Goal: Transaction & Acquisition: Purchase product/service

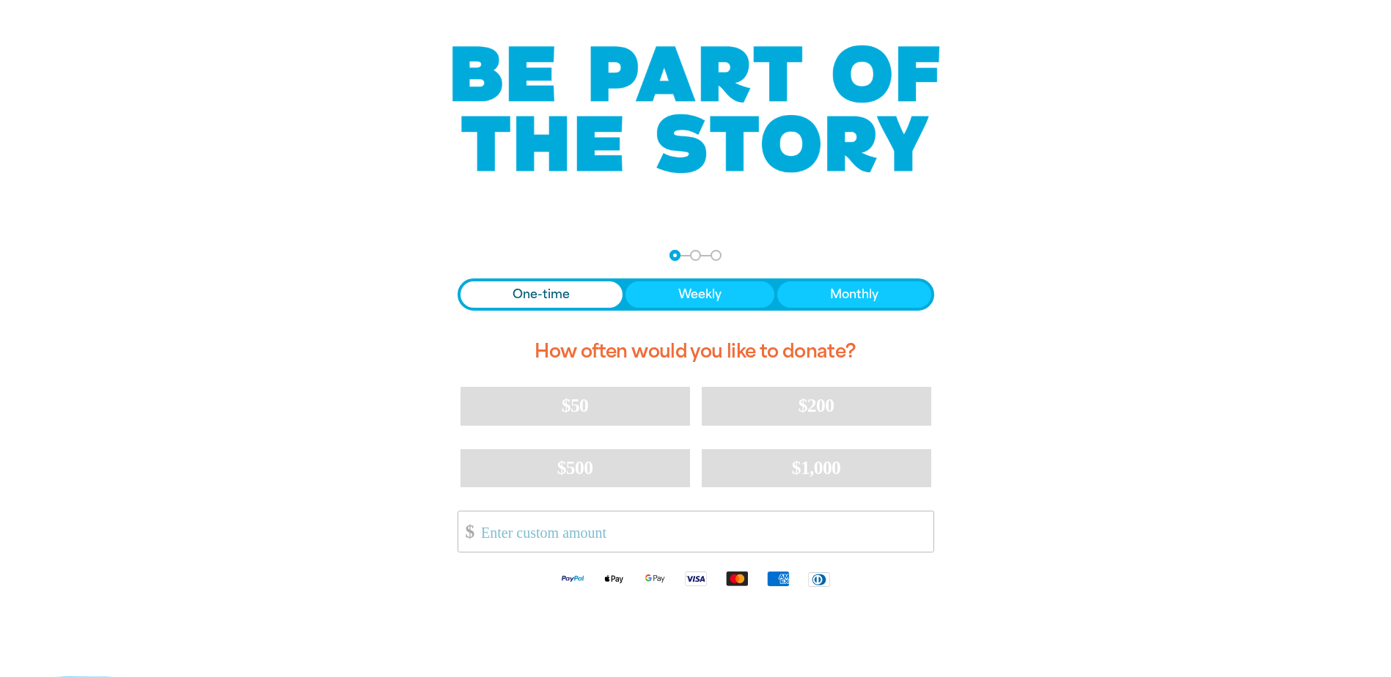
scroll to position [14, 0]
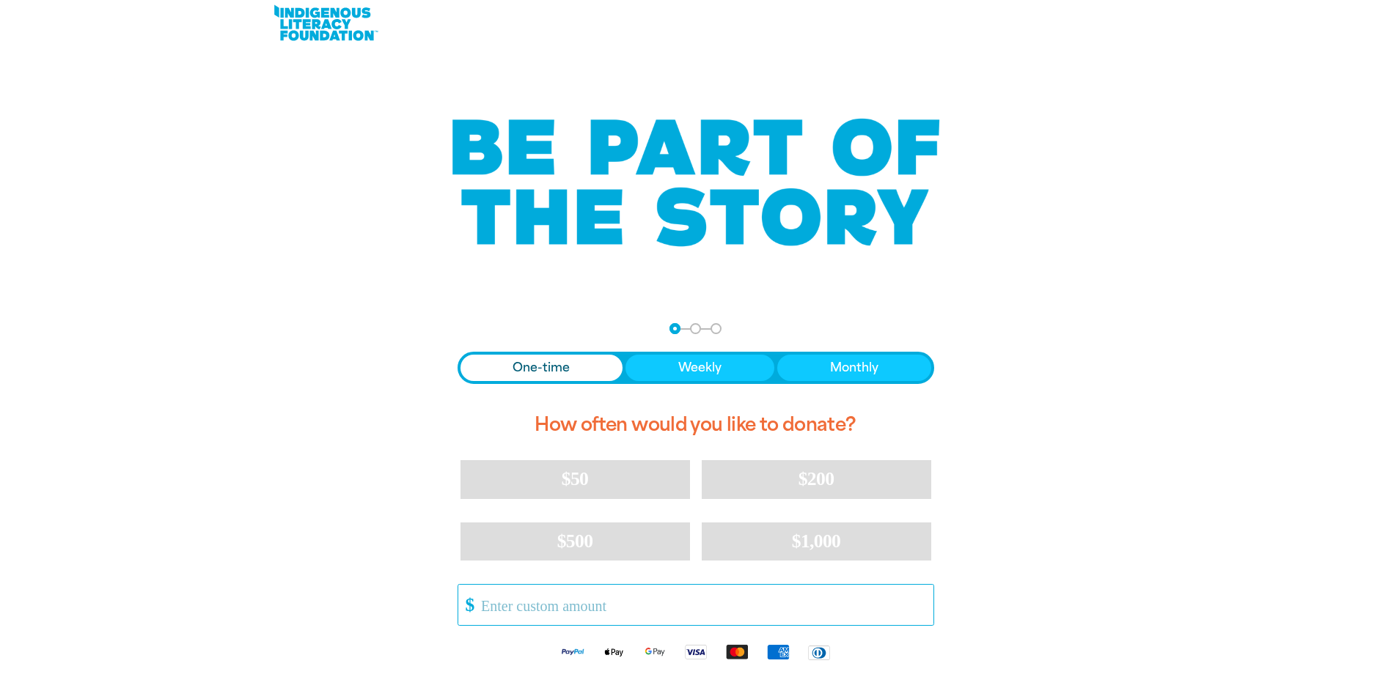
click at [540, 613] on input "Other Amount" at bounding box center [702, 605] width 462 height 40
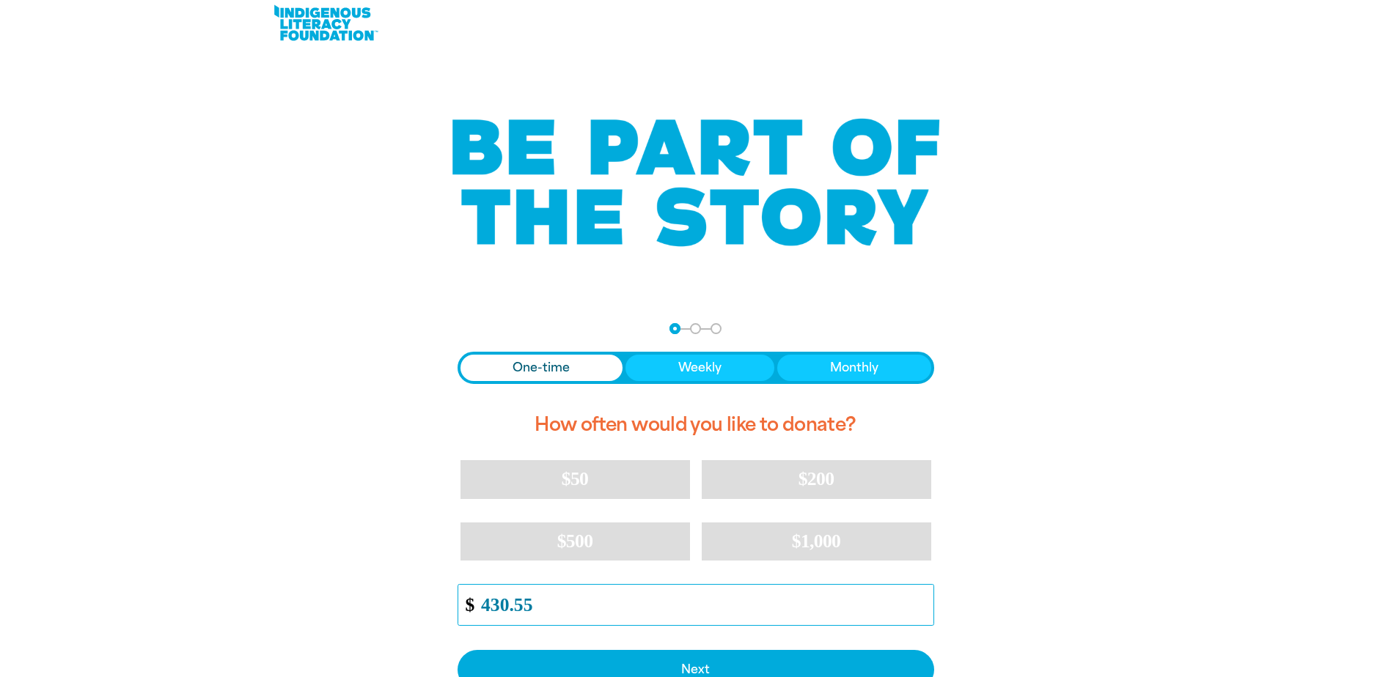
scroll to position [87, 0]
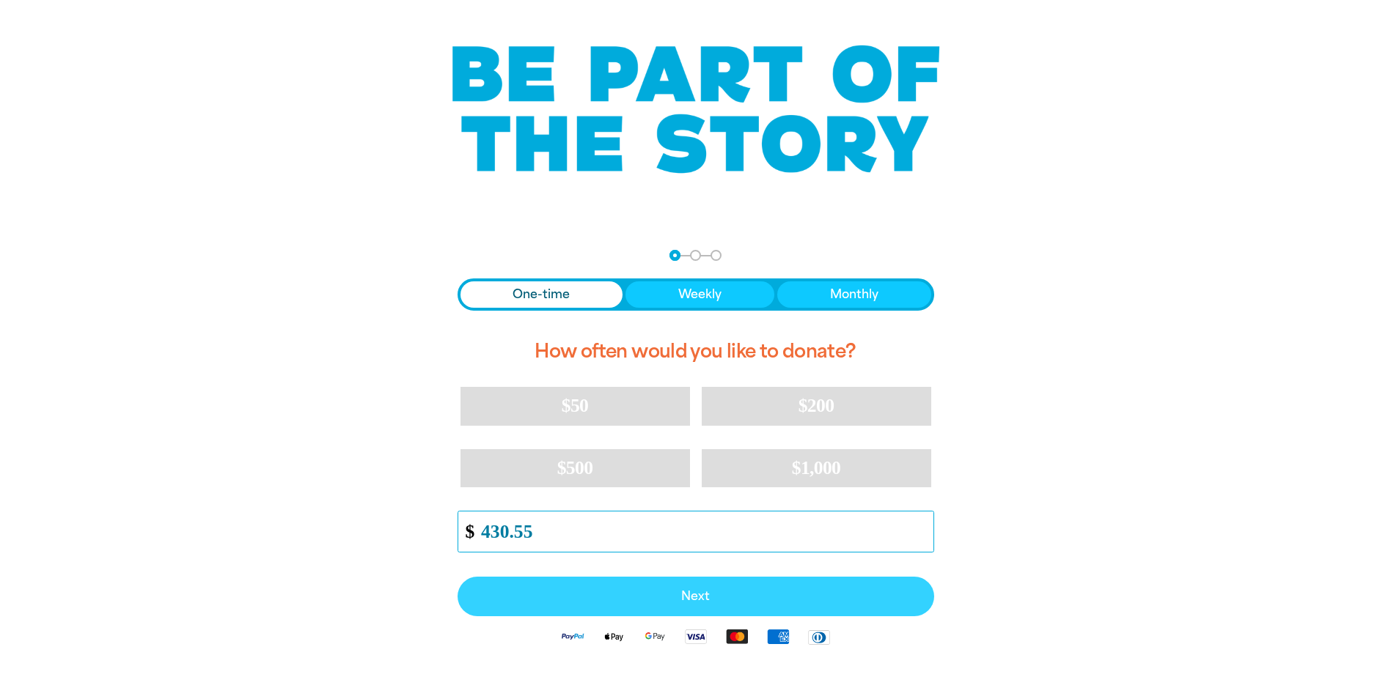
type input "430.55"
click at [591, 589] on button "Next" at bounding box center [695, 597] width 476 height 40
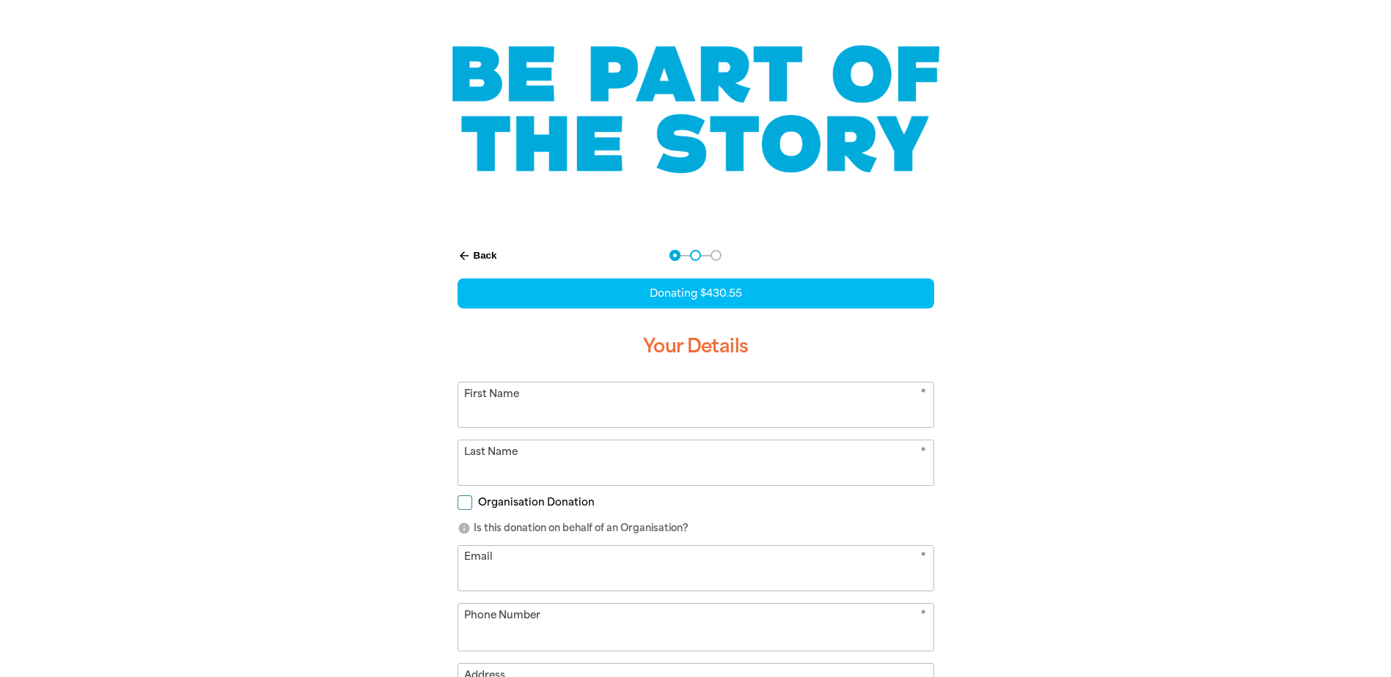
select select "AU"
click at [645, 416] on input "First Name" at bounding box center [695, 405] width 475 height 45
click at [615, 478] on input "Last Name" at bounding box center [695, 463] width 475 height 45
click at [803, 408] on input "[PERSON_NAME]" at bounding box center [695, 405] width 475 height 45
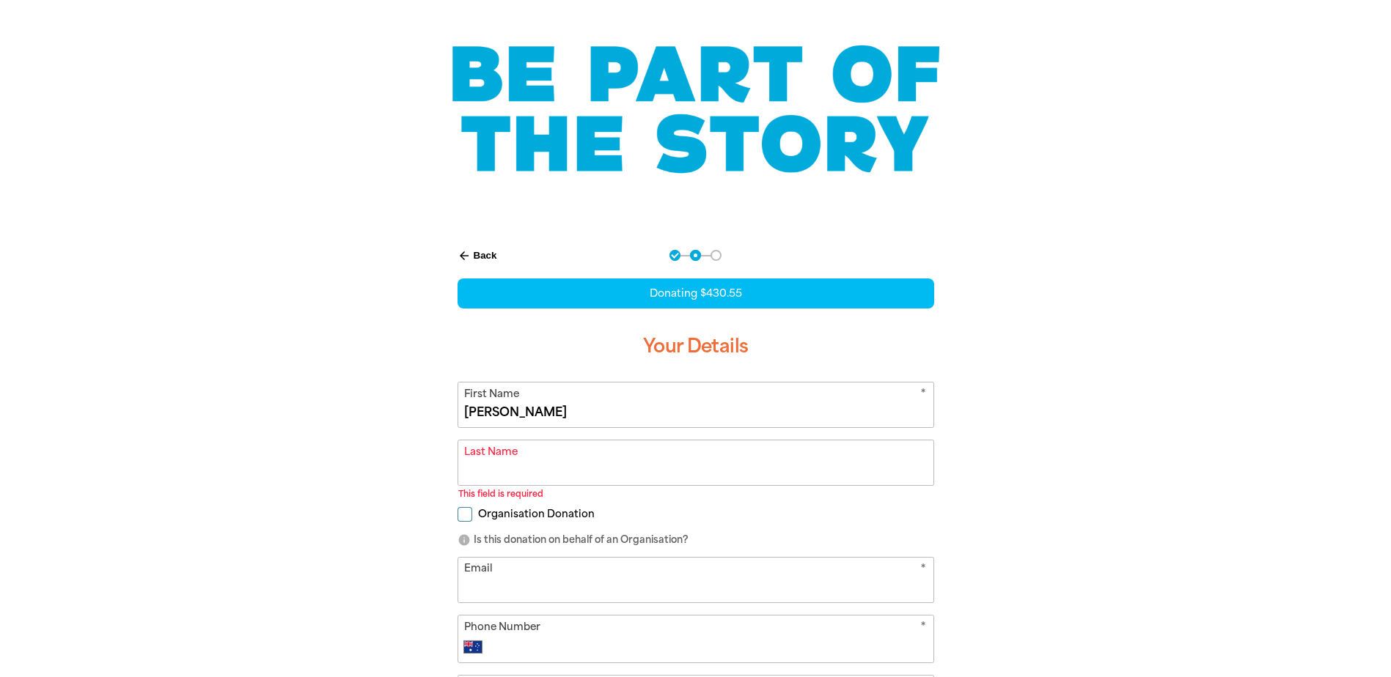
drag, startPoint x: 712, startPoint y: 409, endPoint x: 538, endPoint y: 412, distance: 173.8
click at [538, 412] on input "[PERSON_NAME]" at bounding box center [695, 405] width 475 height 45
type input "[PERSON_NAME]"
click at [501, 472] on input "Last Name" at bounding box center [695, 463] width 475 height 45
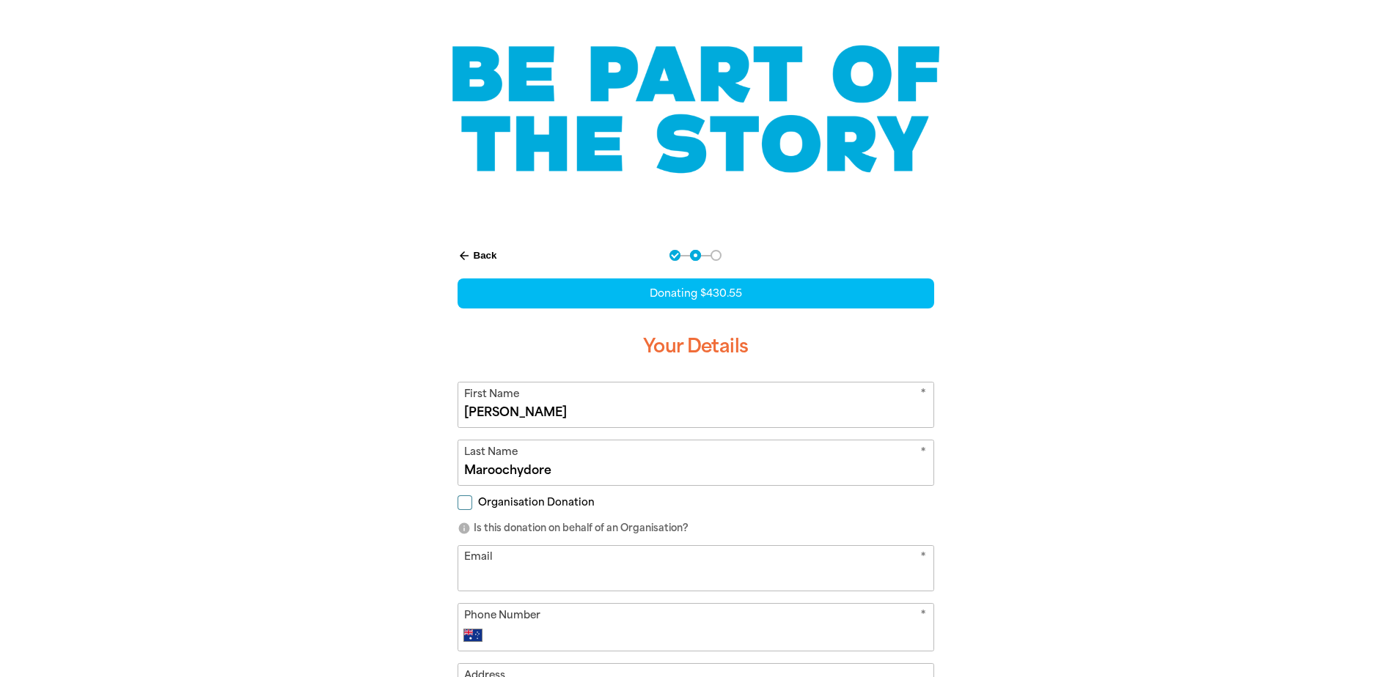
type input "Maroochydore"
click at [389, 515] on div "arrow_back Back Step 1 Step 2 Step 3 Donating $430.55 Your Details * First Name…" at bounding box center [696, 573] width 880 height 682
click at [466, 501] on input "Organisation Donation" at bounding box center [464, 503] width 15 height 15
checkbox input "true"
select select "AU"
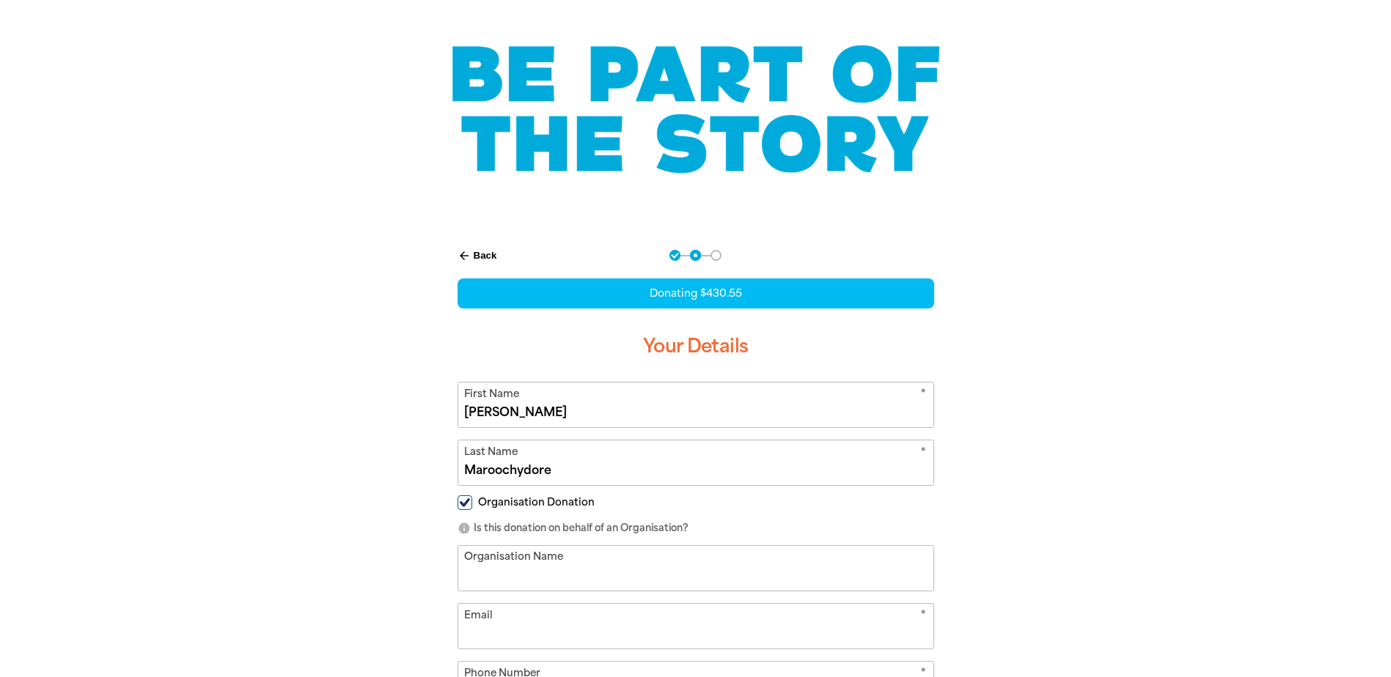
click at [545, 573] on input "Organisation Name" at bounding box center [695, 568] width 475 height 45
type input "[PERSON_NAME]"
type input "[EMAIL_ADDRESS][DOMAIN_NAME]"
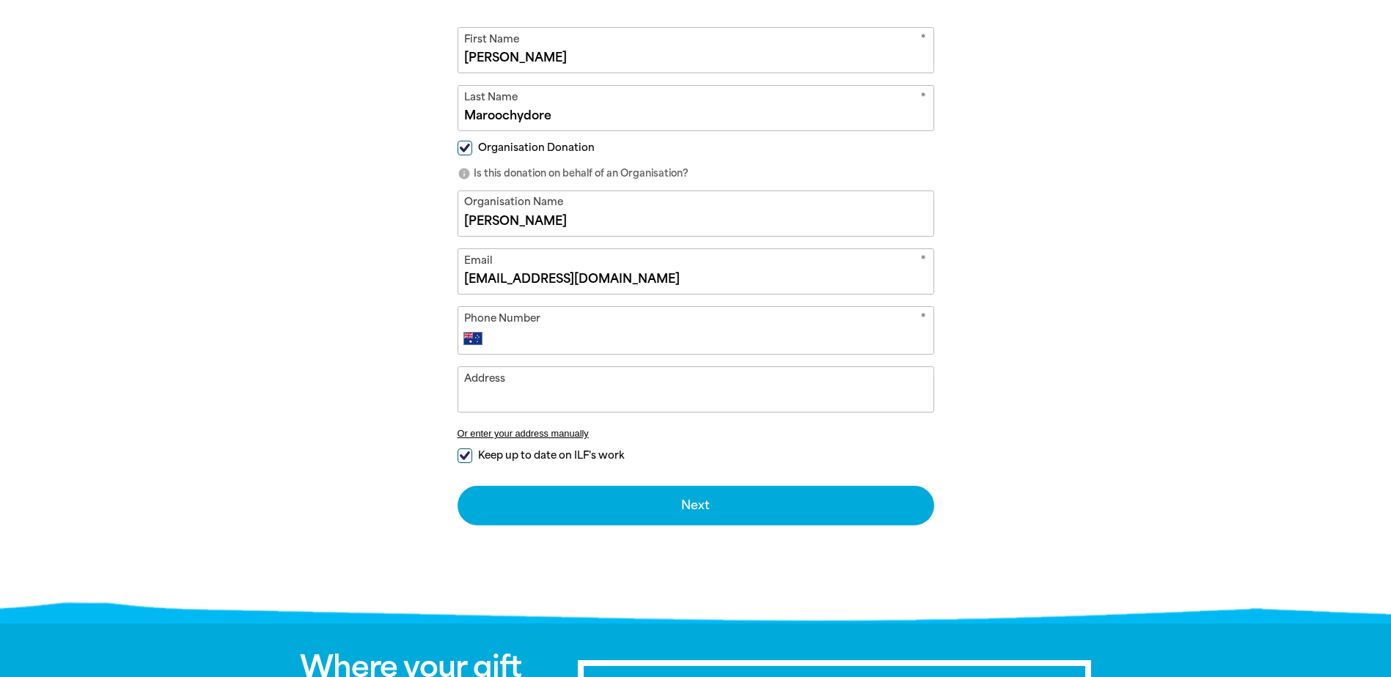
click at [578, 340] on input "Phone Number" at bounding box center [709, 339] width 433 height 18
type input "[PHONE_NUMBER]"
click at [548, 401] on input "Address" at bounding box center [695, 389] width 475 height 45
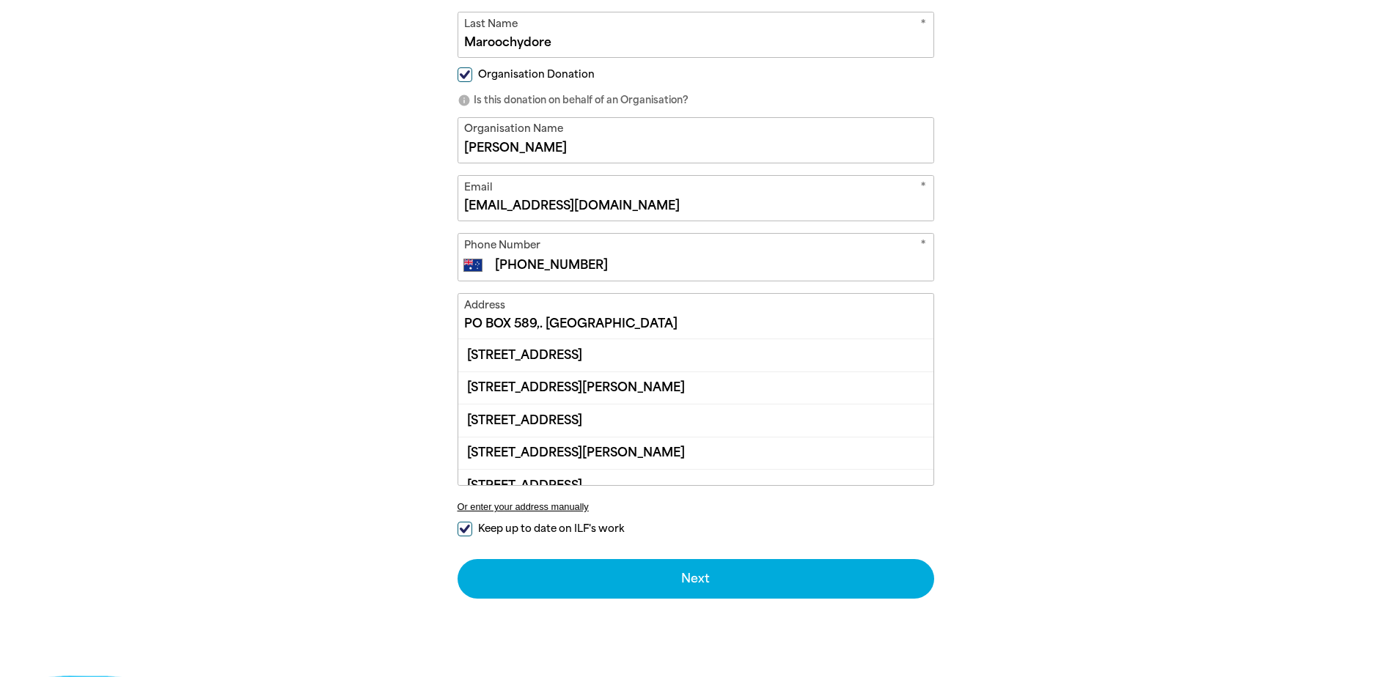
click at [543, 325] on input "PO BOX 589,. [GEOGRAPHIC_DATA]" at bounding box center [695, 316] width 475 height 45
click at [548, 352] on div "[STREET_ADDRESS]" at bounding box center [695, 355] width 475 height 32
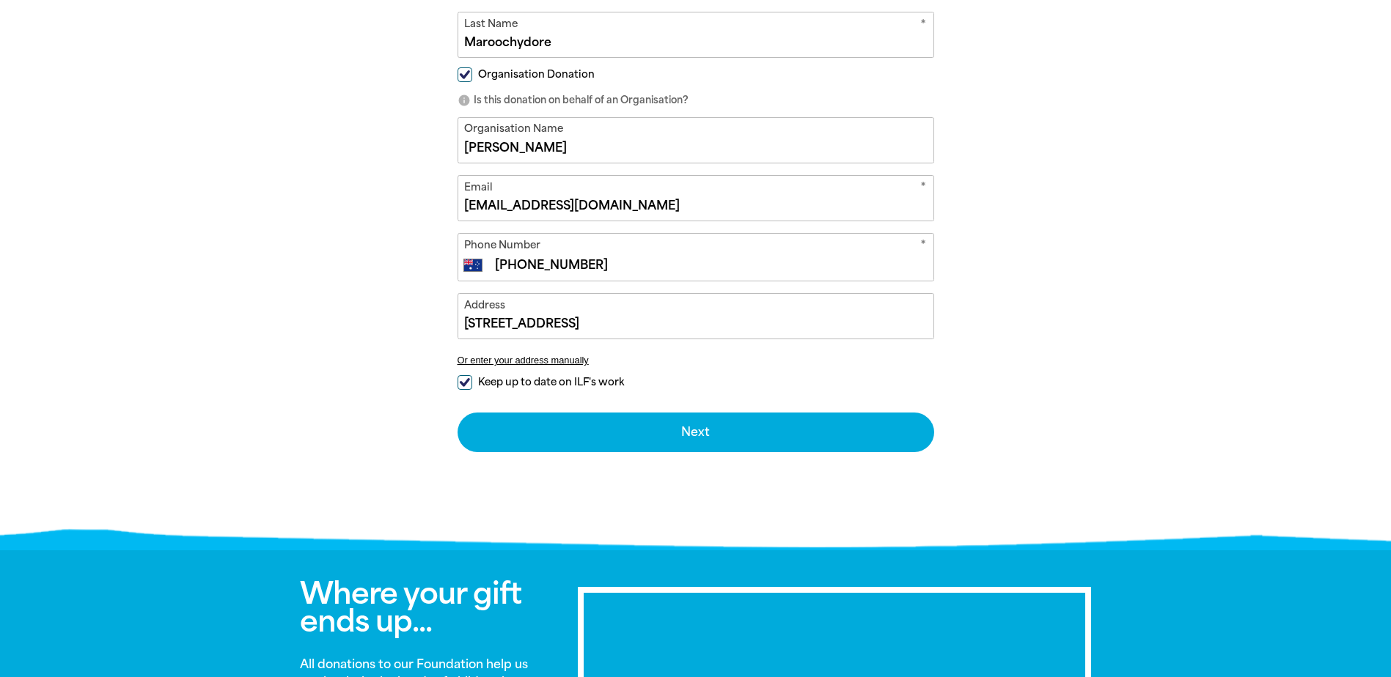
type input "[STREET_ADDRESS][PERSON_NAME]"
click at [461, 380] on input "Keep up to date on ILF's work" at bounding box center [464, 382] width 15 height 15
checkbox input "false"
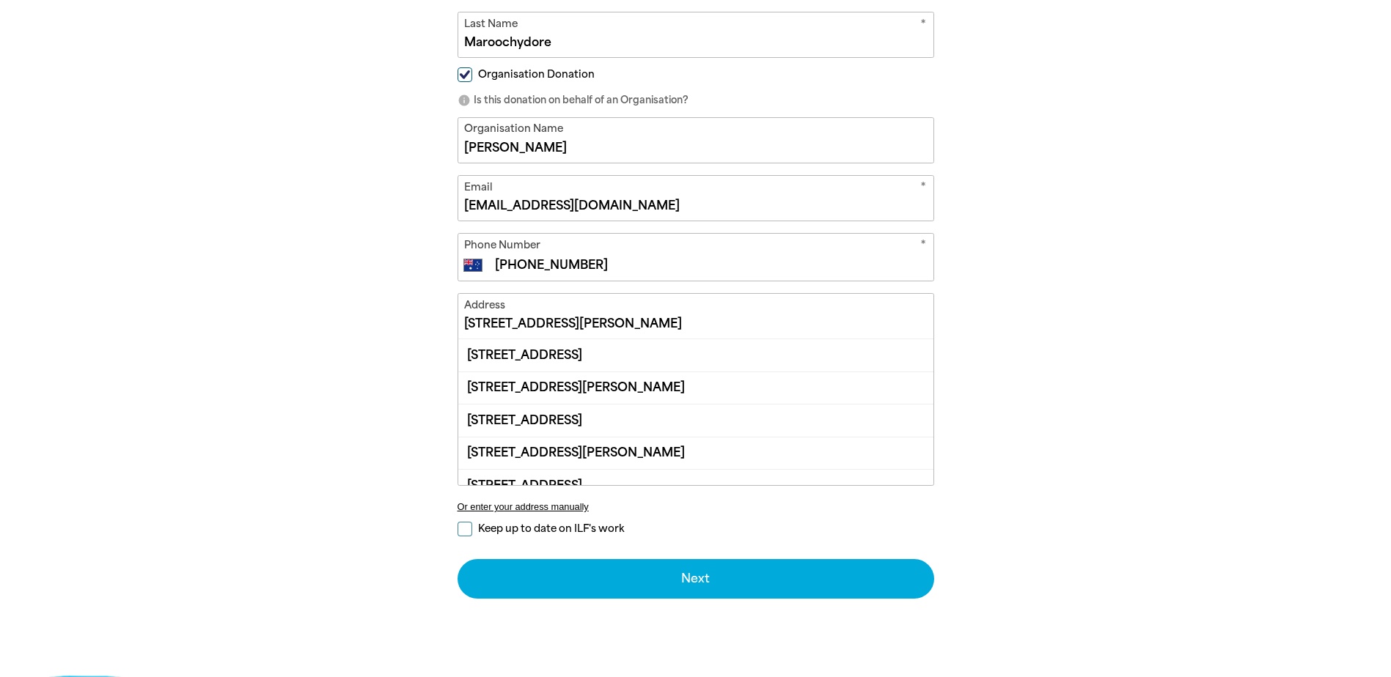
click at [710, 316] on input "[STREET_ADDRESS][PERSON_NAME]" at bounding box center [695, 316] width 475 height 45
click at [663, 361] on div "[STREET_ADDRESS]" at bounding box center [695, 355] width 475 height 32
type input "[STREET_ADDRESS]"
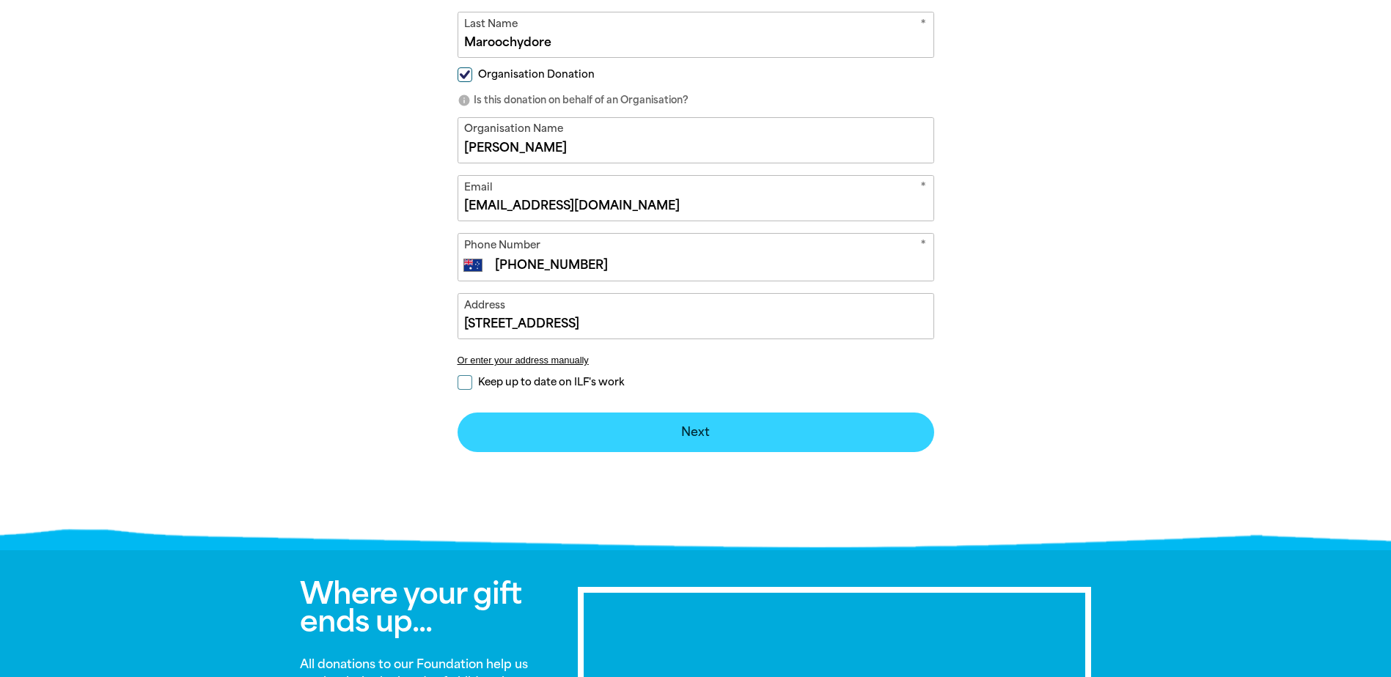
click at [673, 435] on button "Next chevron_right" at bounding box center [695, 433] width 476 height 40
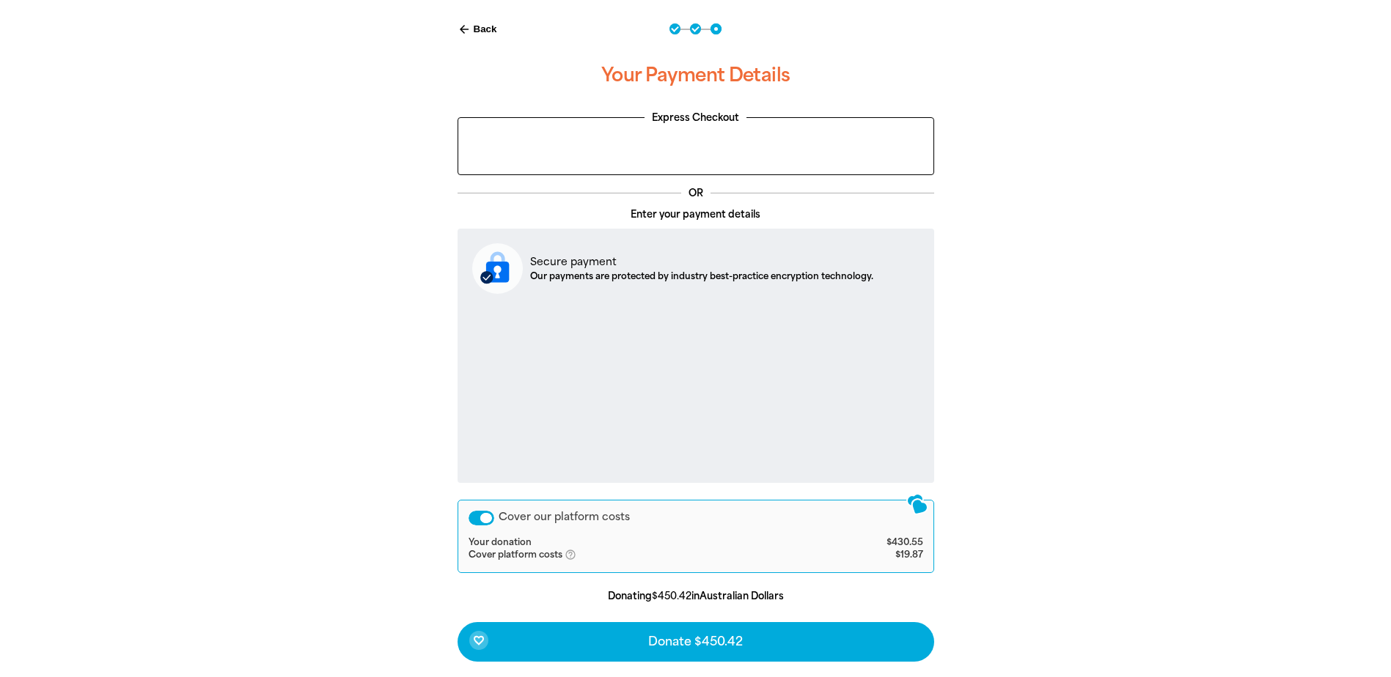
click at [474, 520] on div "Cover our platform costs" at bounding box center [481, 518] width 26 height 15
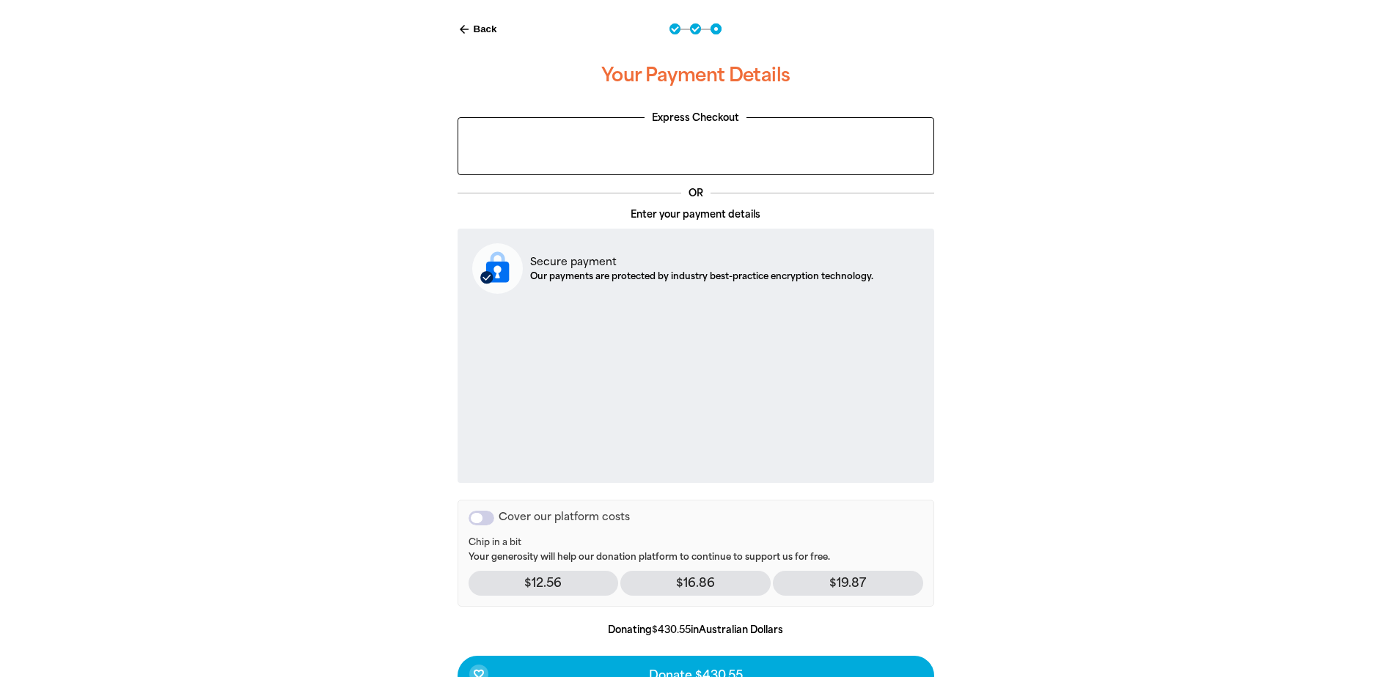
scroll to position [387, 0]
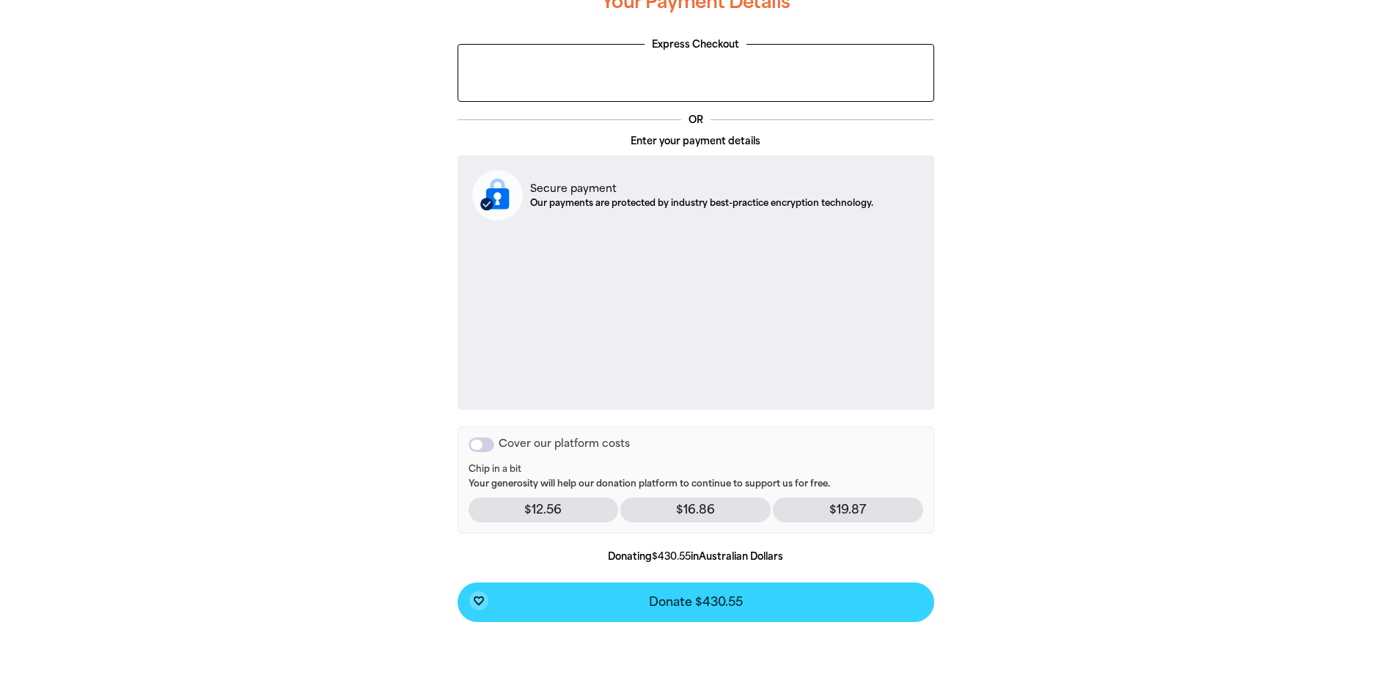
click at [702, 606] on span "Donate $430.55" at bounding box center [696, 603] width 94 height 12
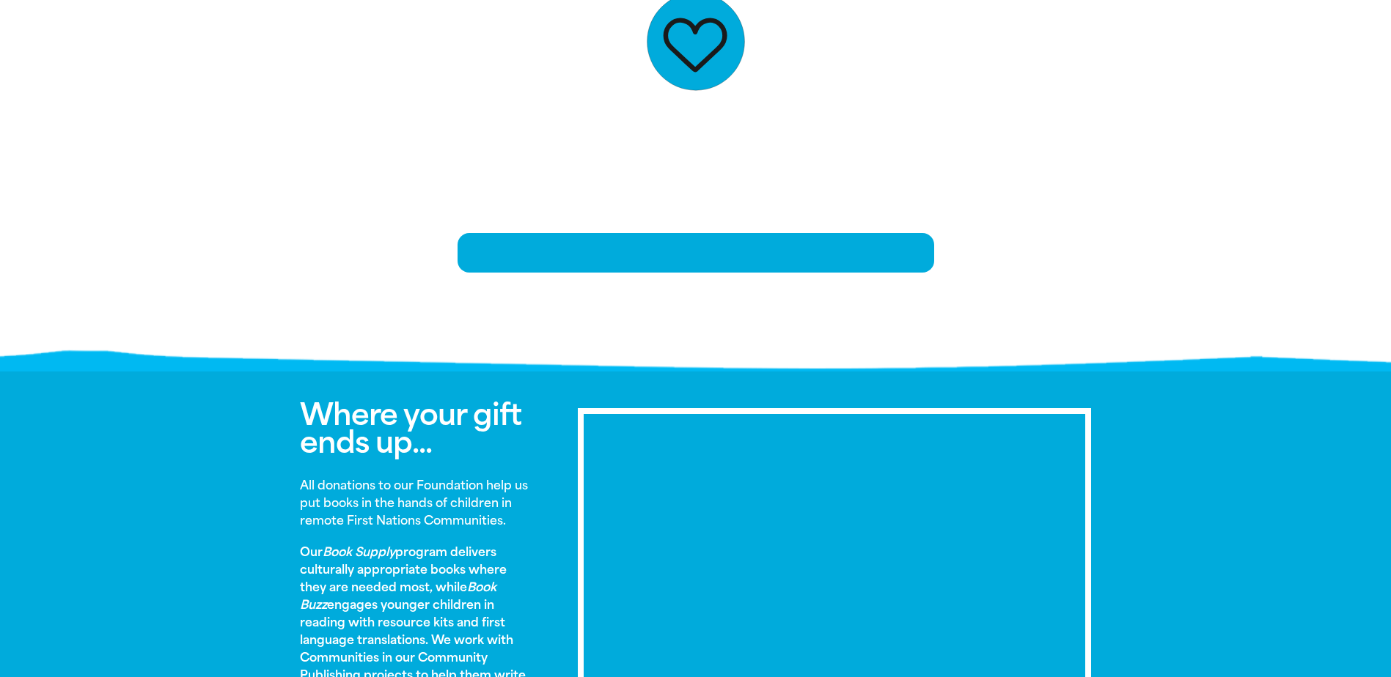
scroll to position [299, 0]
